Goal: Information Seeking & Learning: Learn about a topic

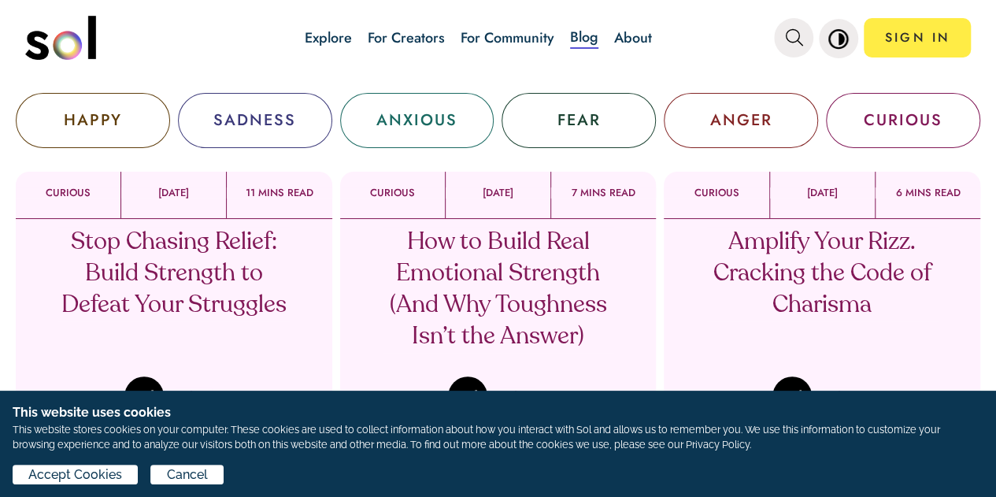
scroll to position [68, 0]
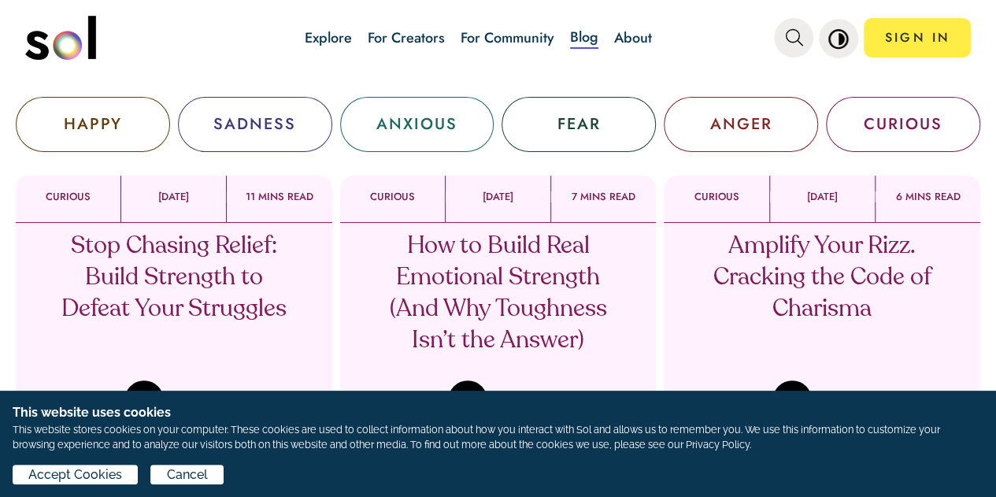
click at [514, 284] on p "How to Build Real Emotional Strength (And Why Toughness Isn’t the Answer)" at bounding box center [498, 294] width 232 height 126
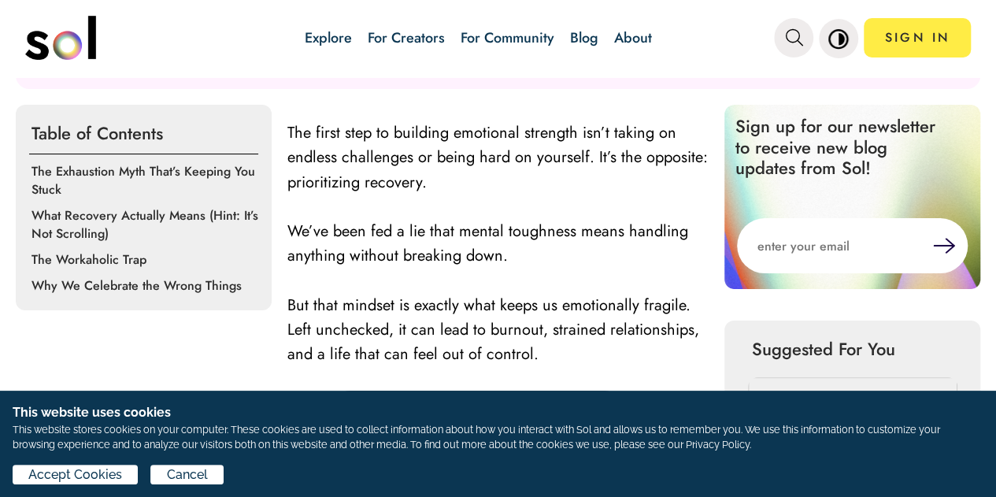
scroll to position [525, 0]
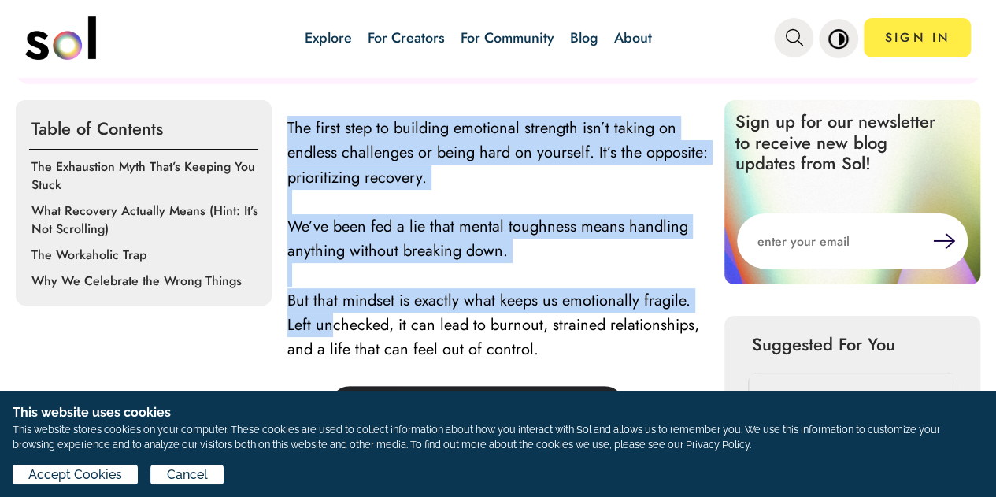
drag, startPoint x: 289, startPoint y: 109, endPoint x: 329, endPoint y: 313, distance: 207.9
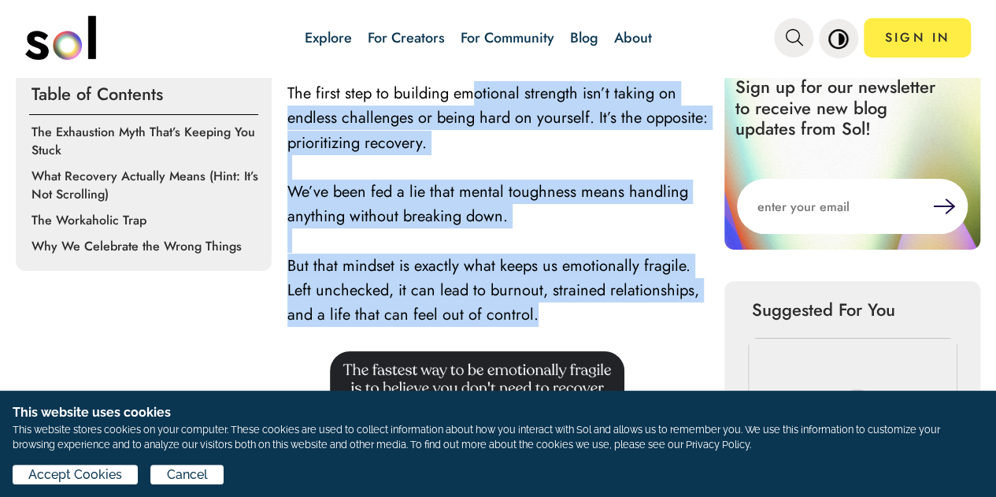
scroll to position [536, 0]
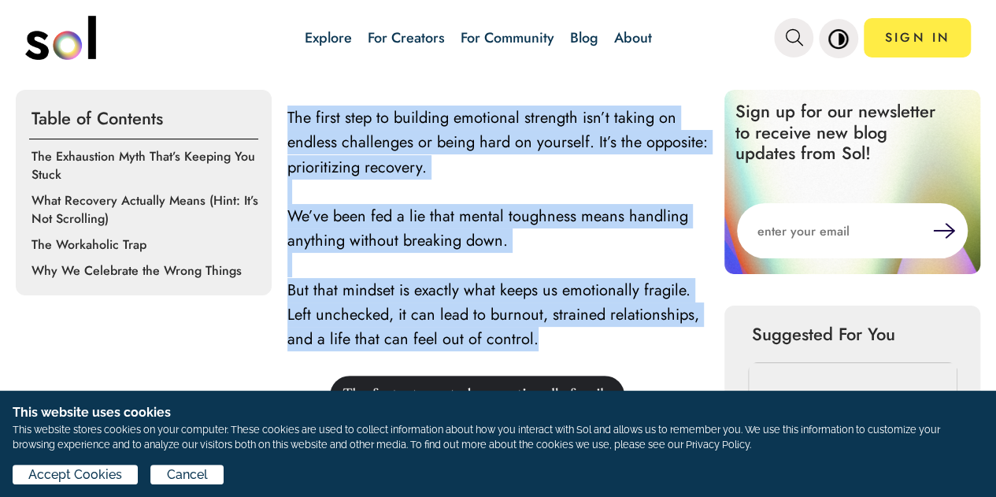
drag, startPoint x: 541, startPoint y: 210, endPoint x: 280, endPoint y: 116, distance: 277.1
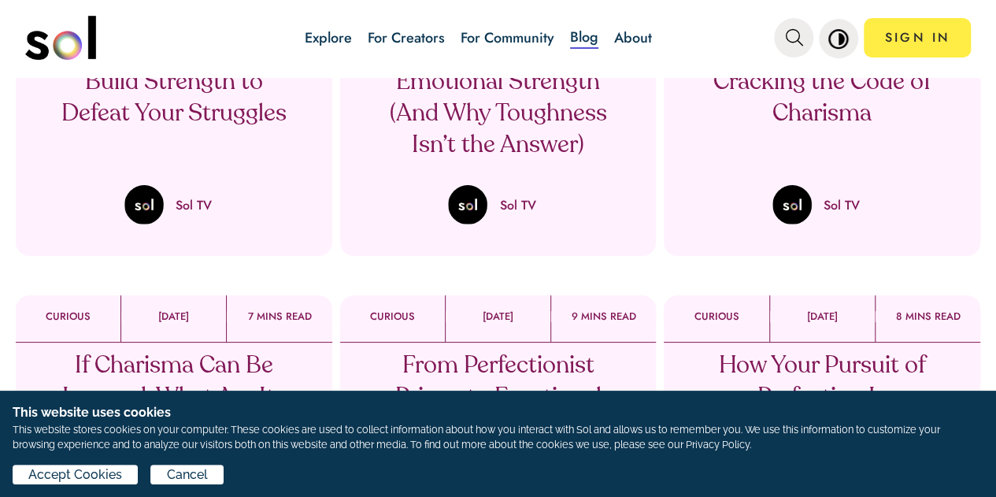
scroll to position [258, 0]
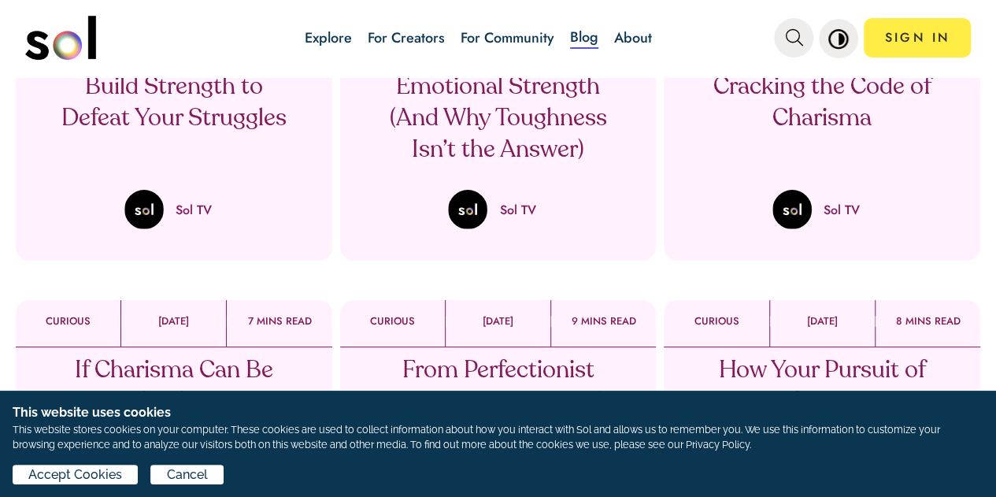
click at [474, 122] on p "How to Build Real Emotional Strength (And Why Toughness Isn’t the Answer)" at bounding box center [498, 103] width 232 height 126
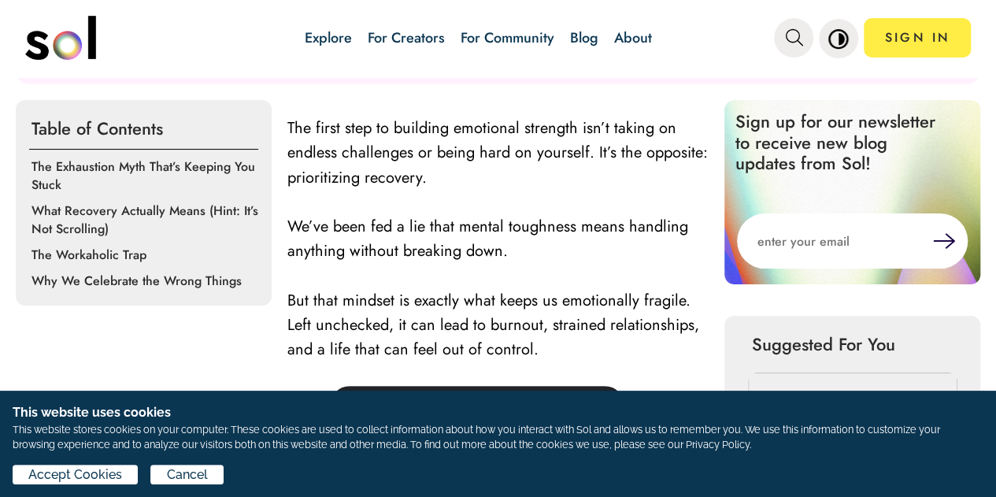
scroll to position [525, 0]
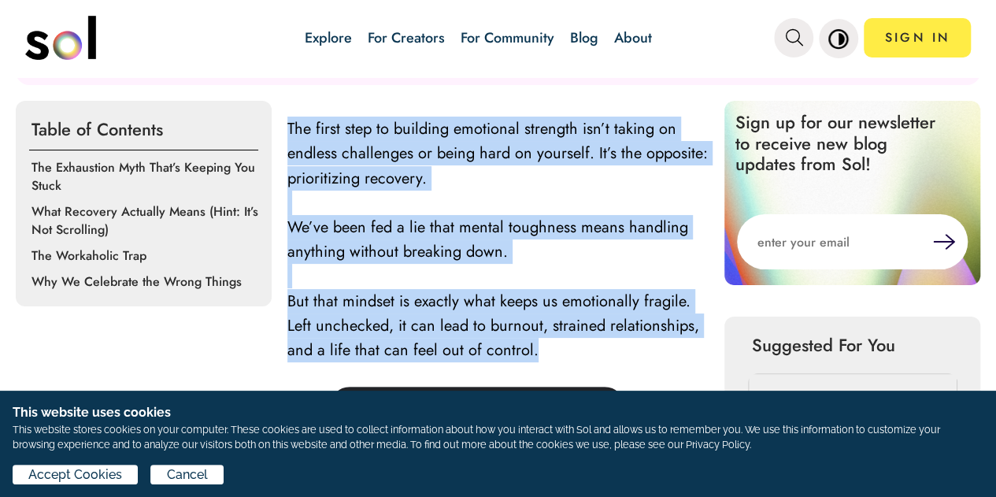
drag, startPoint x: 533, startPoint y: 350, endPoint x: 284, endPoint y: 125, distance: 335.8
copy div "The first step to building emotional strength isn’t taking on endless challenge…"
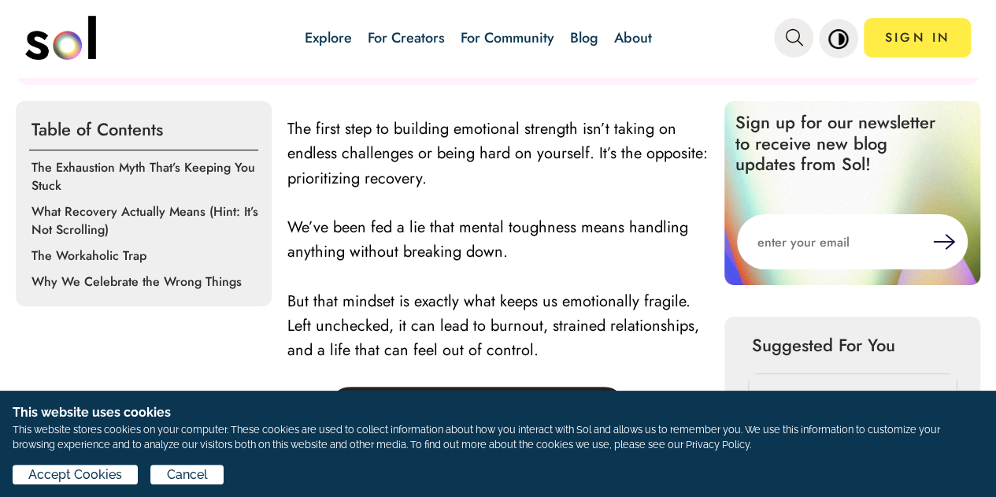
click at [589, 369] on p at bounding box center [498, 374] width 421 height 24
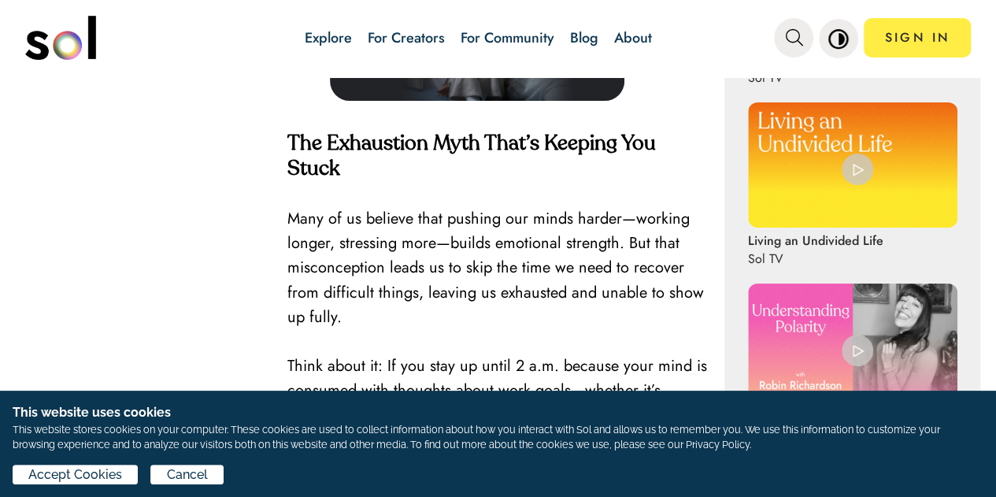
scroll to position [978, 0]
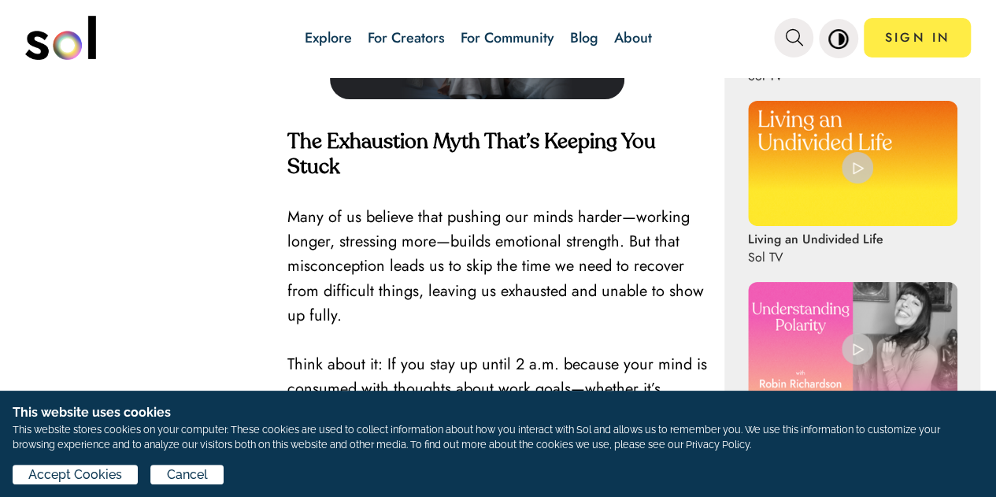
click at [418, 280] on span "Many of us believe that pushing our minds harder—working longer, stressing more…" at bounding box center [496, 266] width 417 height 121
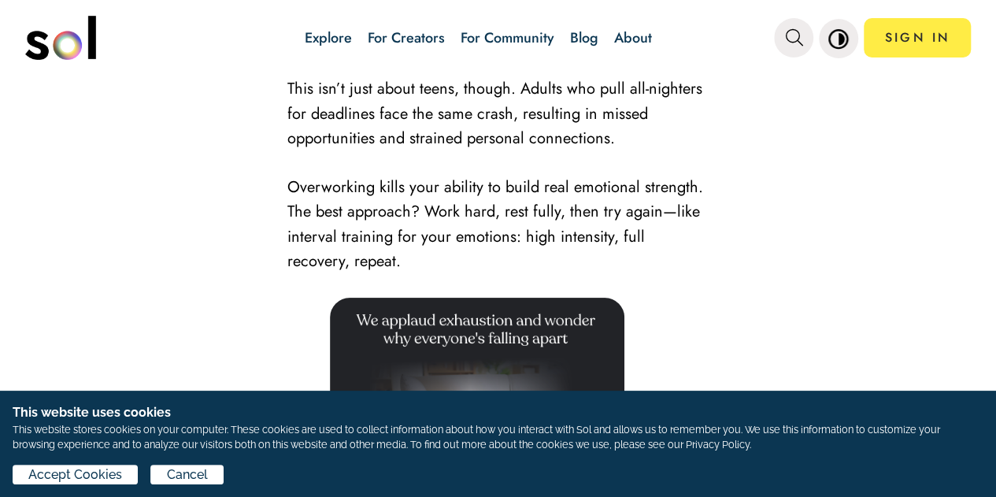
scroll to position [2486, 0]
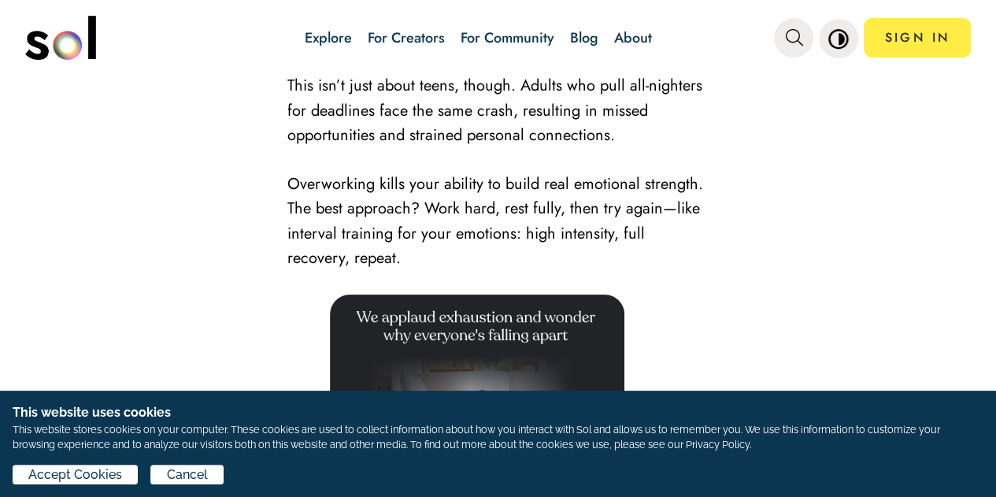
click at [425, 270] on p "Overworking kills your ability to build real emotional strength. The best appro…" at bounding box center [498, 221] width 421 height 98
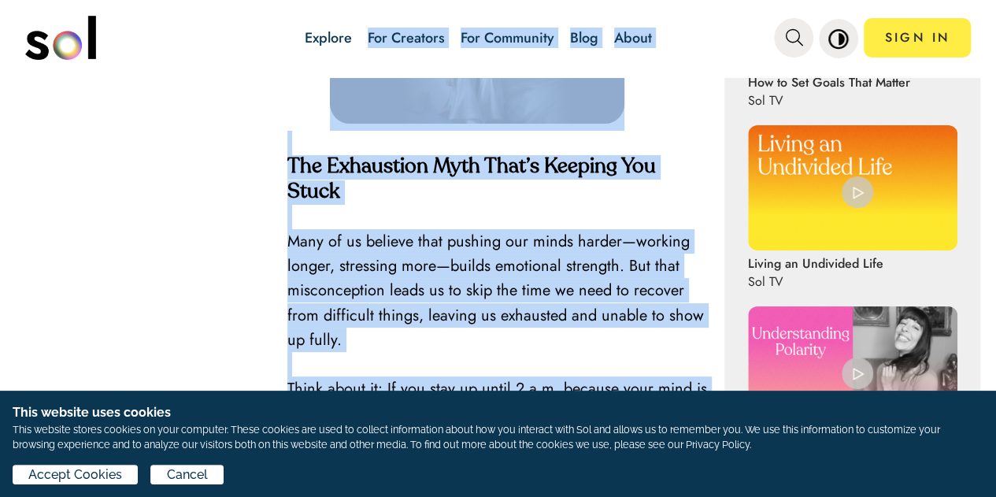
scroll to position [797, 0]
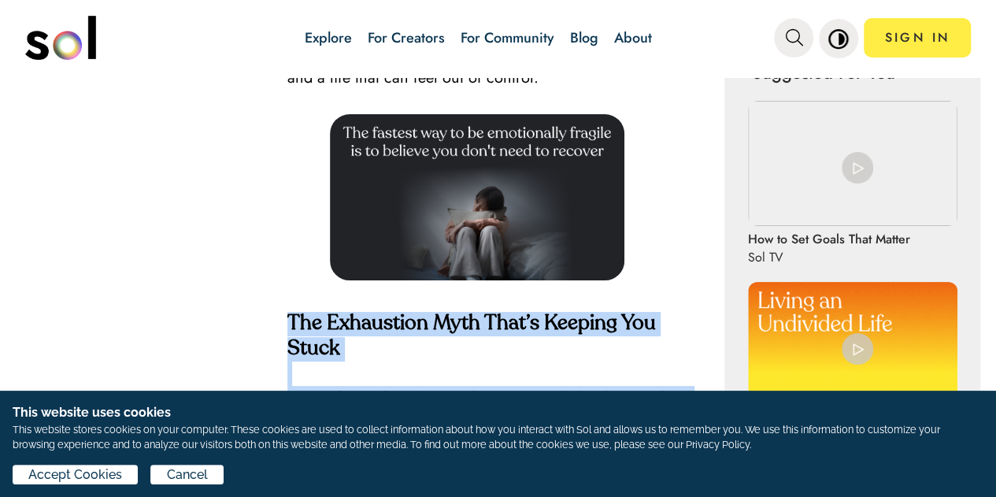
drag, startPoint x: 424, startPoint y: 284, endPoint x: 284, endPoint y: 317, distance: 144.2
copy div "Lor Ipsumdolor Sita Cons’a Elitsed Doe Tempo Inci ut la etdolor magn aliquae ad…"
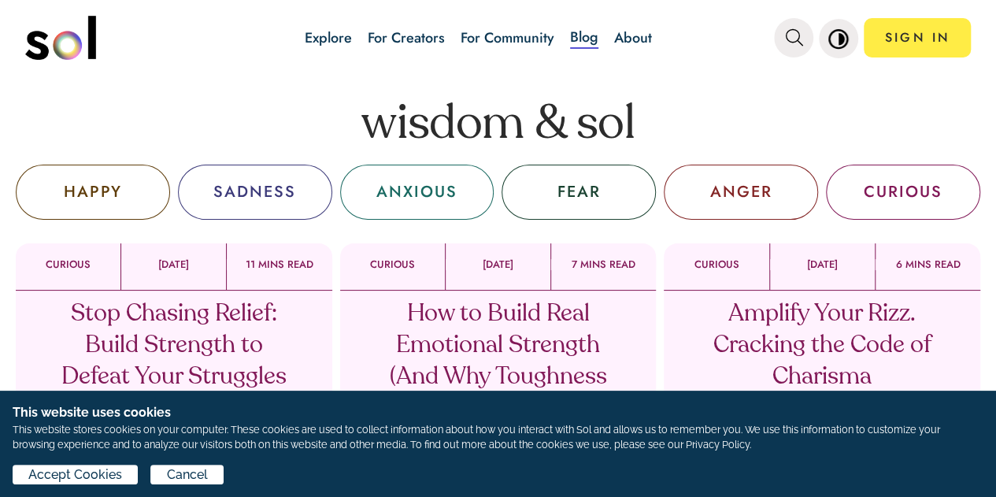
click at [503, 365] on p "How to Build Real Emotional Strength (And Why Toughness Isn’t the Answer)" at bounding box center [498, 362] width 232 height 126
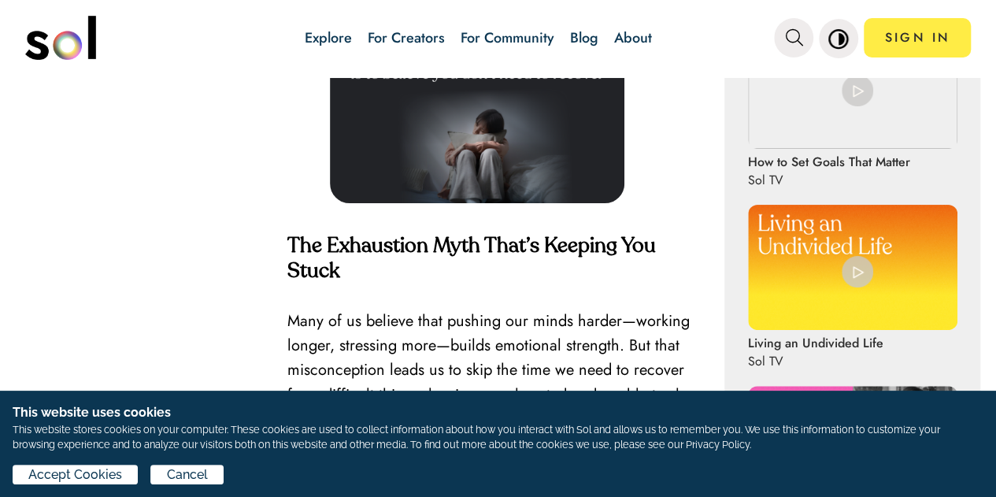
scroll to position [875, 0]
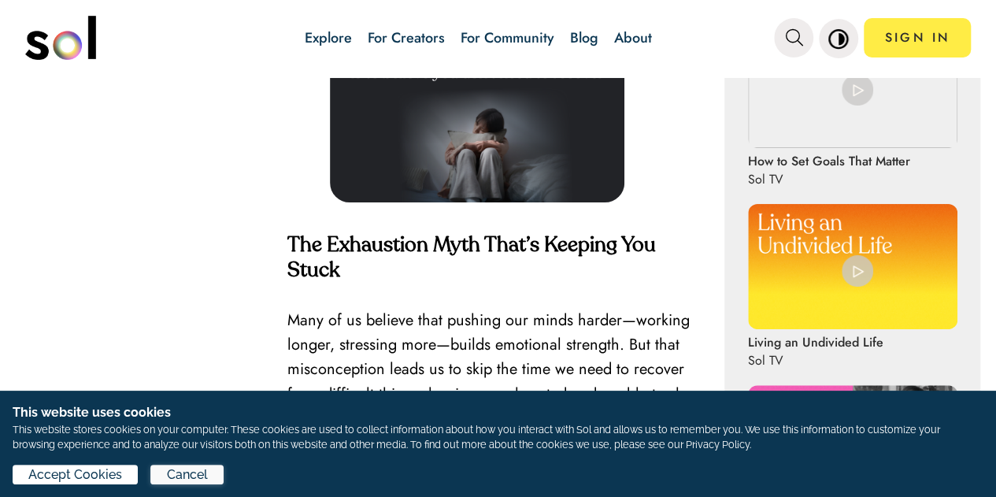
click at [195, 482] on span "Cancel" at bounding box center [187, 475] width 41 height 19
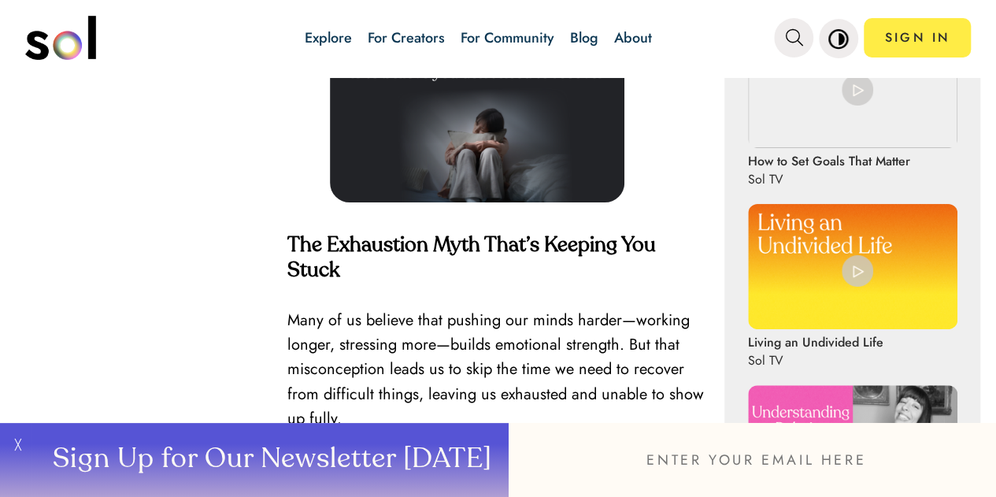
click at [15, 445] on button "╳" at bounding box center [16, 460] width 32 height 74
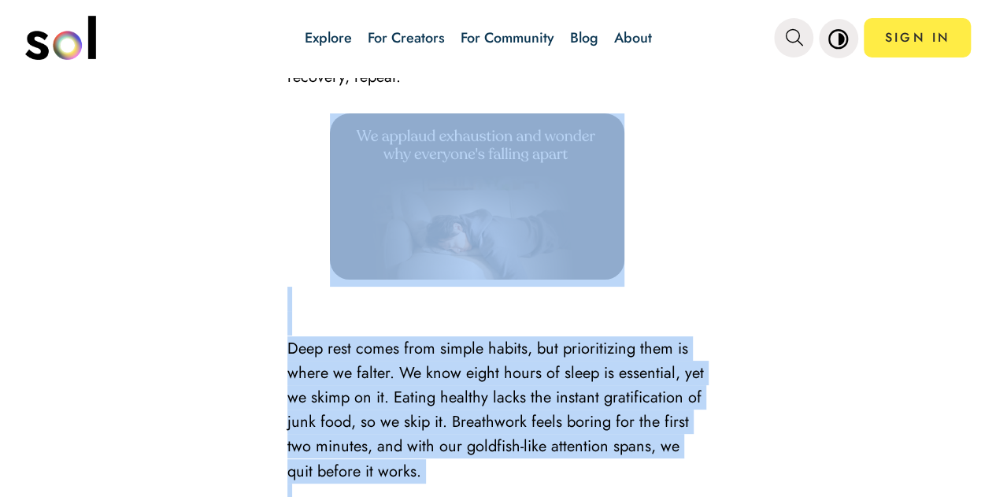
scroll to position [2658, 0]
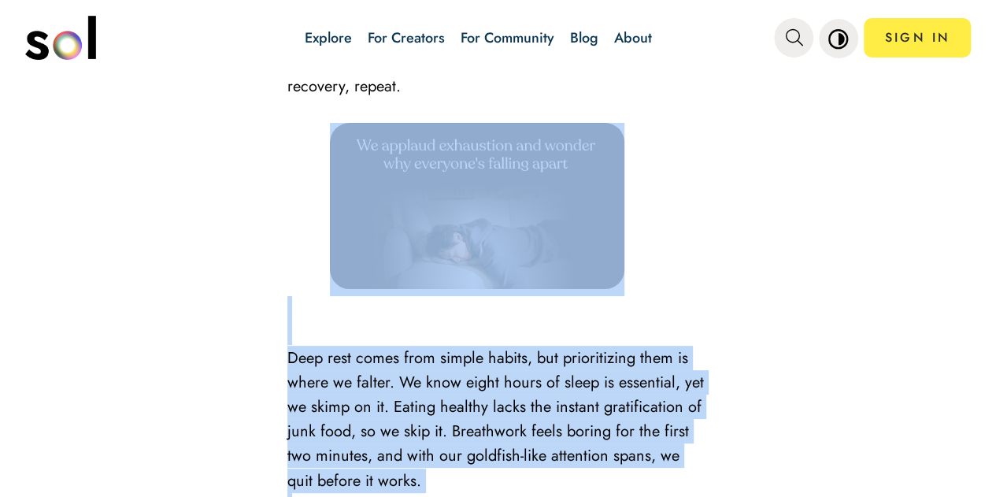
drag, startPoint x: 603, startPoint y: 371, endPoint x: 545, endPoint y: 253, distance: 131.4
copy div "Deep rest comes from simple habits, but prioritizing them is where we falter. W…"
click at [671, 295] on p at bounding box center [498, 209] width 421 height 173
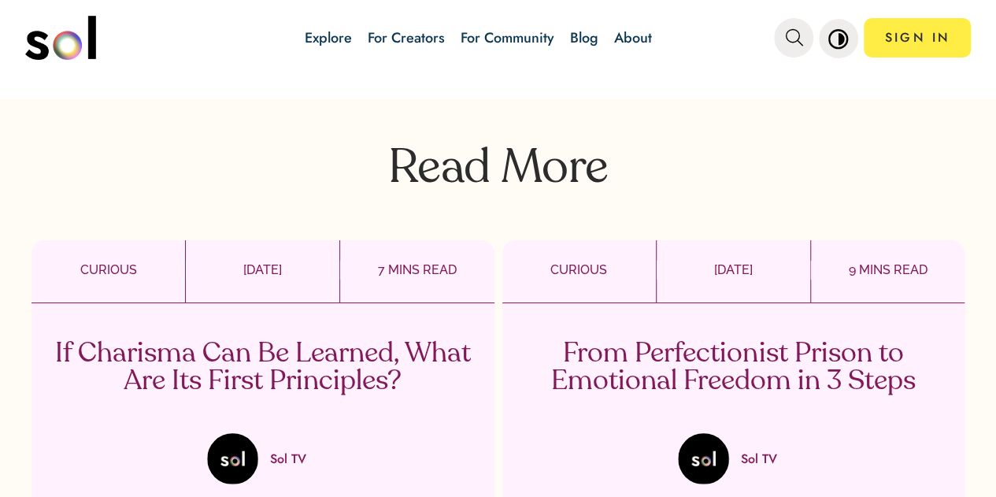
scroll to position [3890, 0]
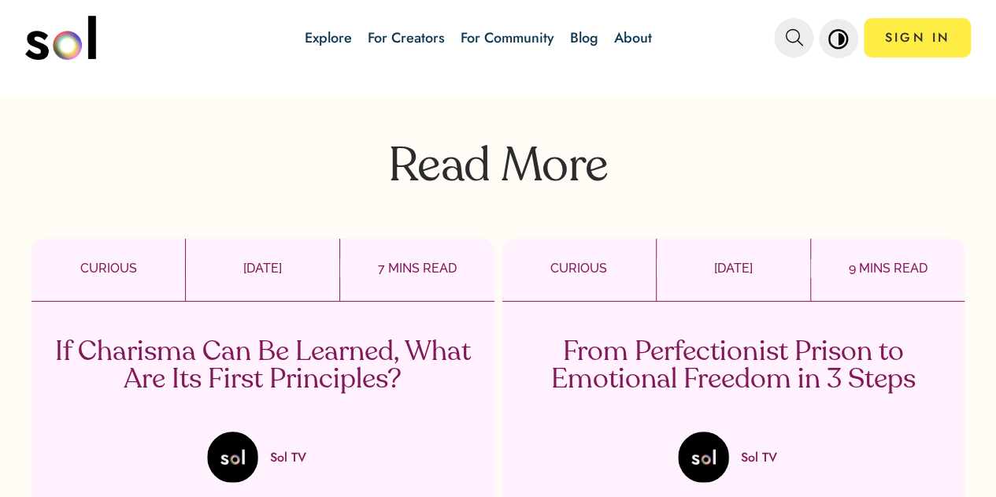
click at [671, 295] on div "[DATE]" at bounding box center [733, 270] width 155 height 62
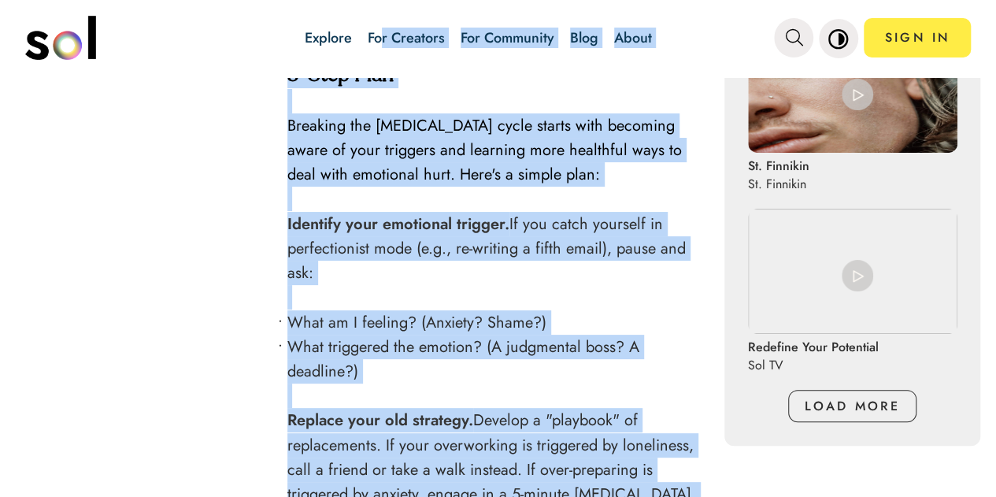
scroll to position [1275, 0]
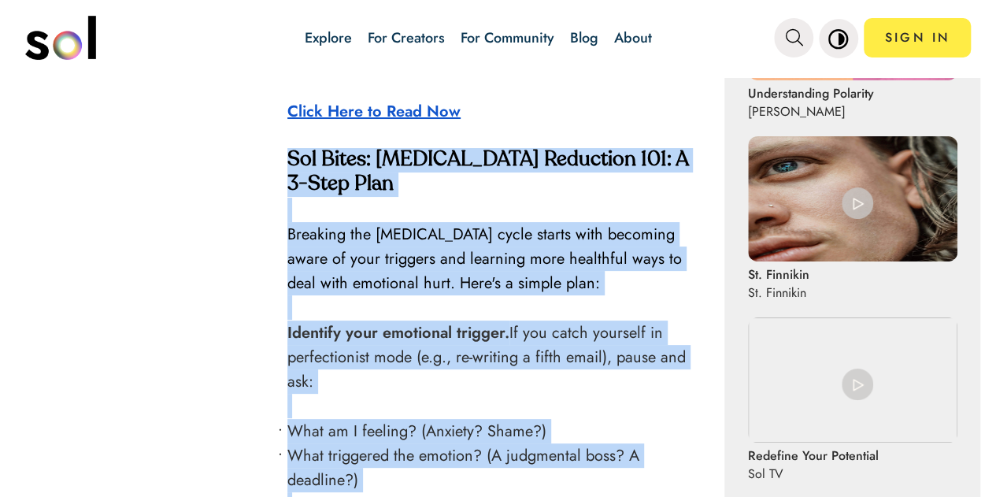
drag, startPoint x: 473, startPoint y: 332, endPoint x: 284, endPoint y: 143, distance: 266.2
copy div "Sol Bites: Perfectionism Reduction 101: A 3-Step Plan Breaking the perfectionis…"
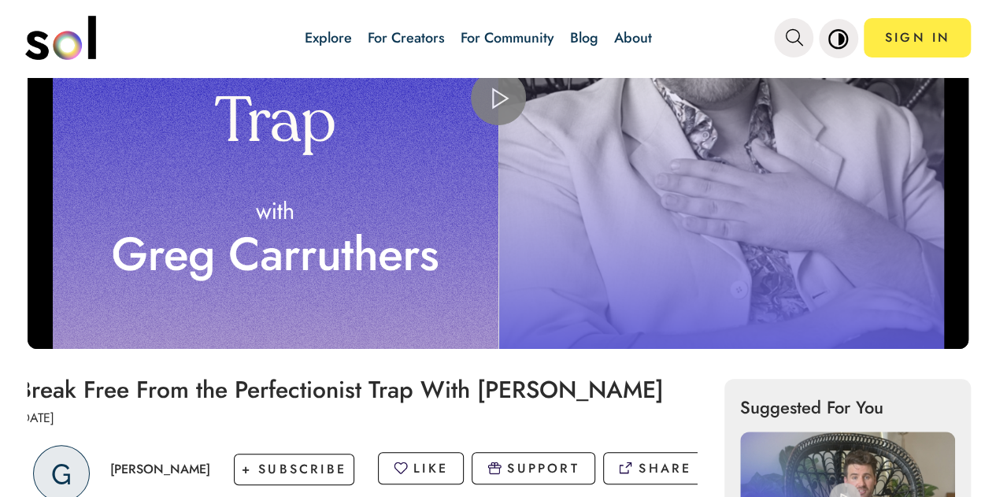
scroll to position [117, 0]
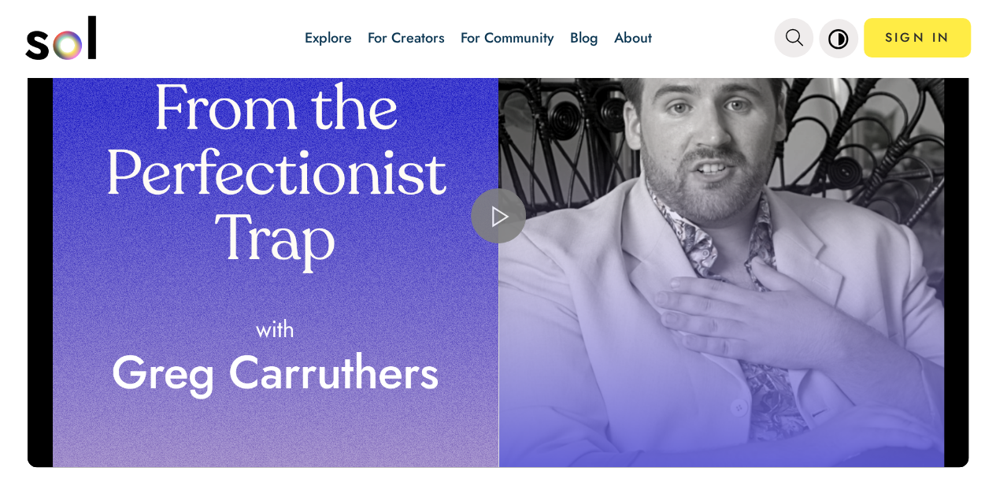
click at [499, 216] on span "Video Player" at bounding box center [499, 216] width 0 height 0
